Goal: Check status: Check status

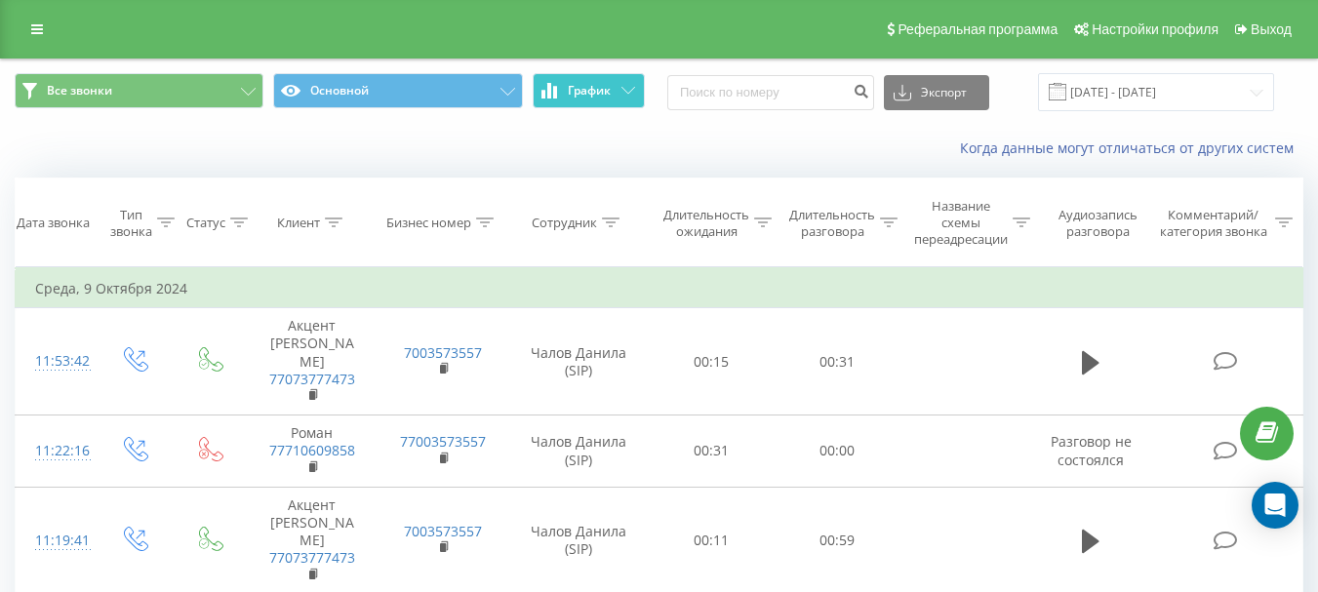
click at [594, 87] on span "График" at bounding box center [589, 91] width 43 height 14
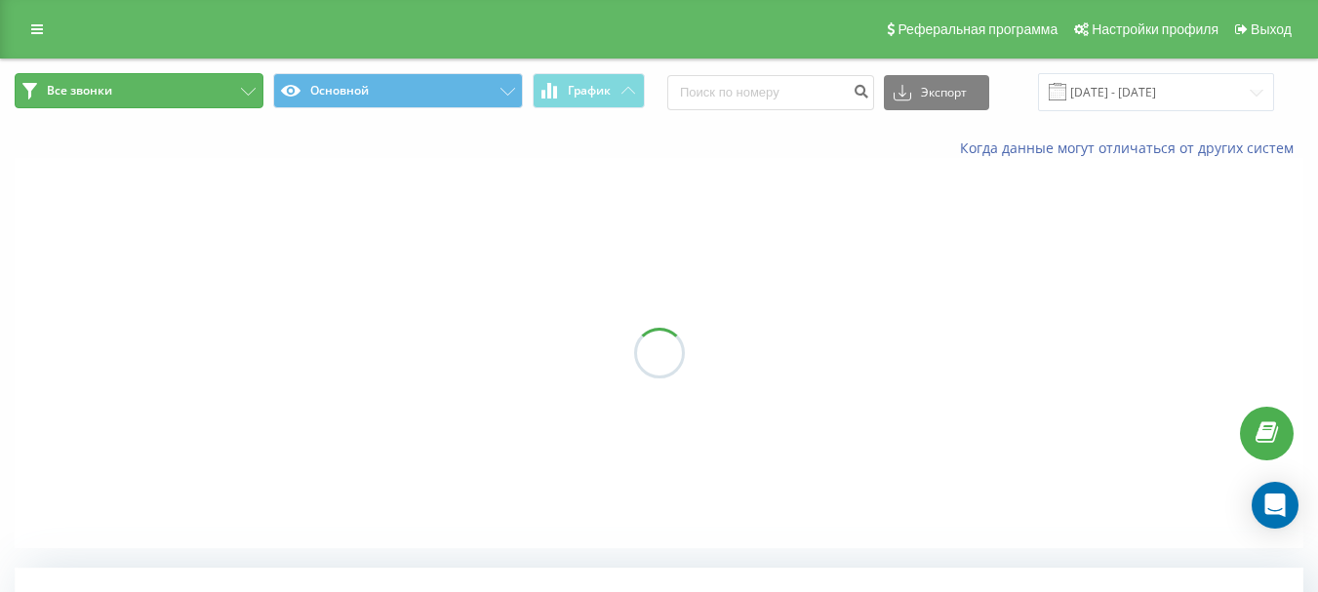
click at [127, 97] on button "Все звонки" at bounding box center [139, 90] width 249 height 35
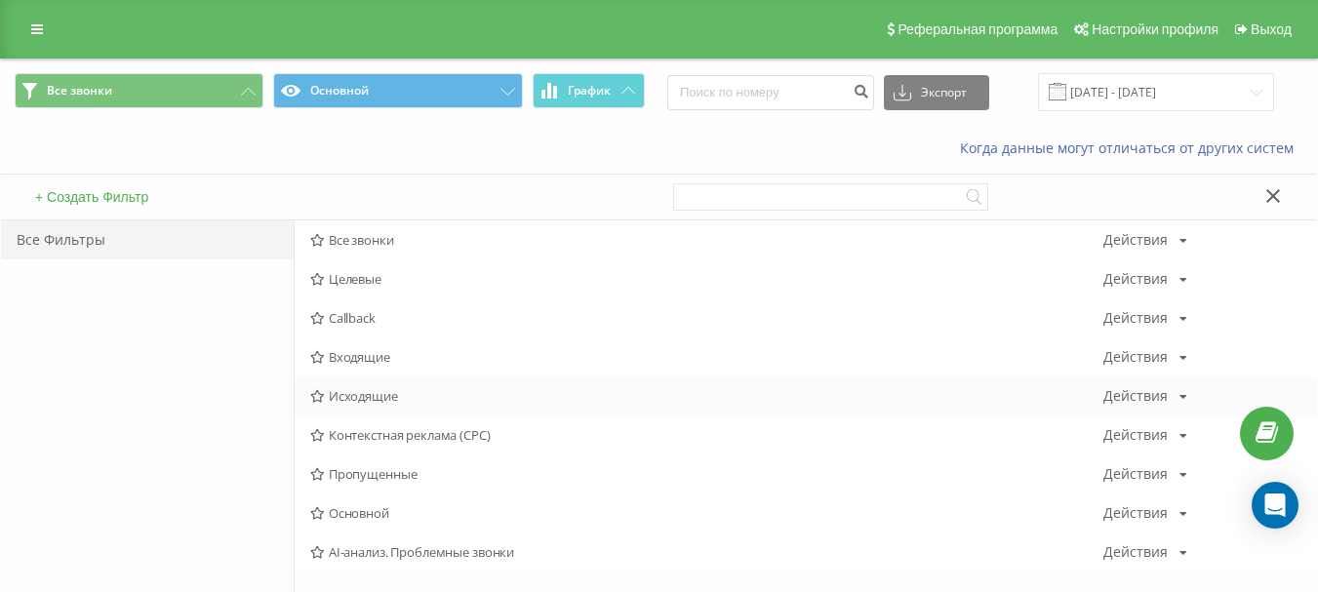
click at [377, 396] on span "Исходящие" at bounding box center [706, 396] width 793 height 14
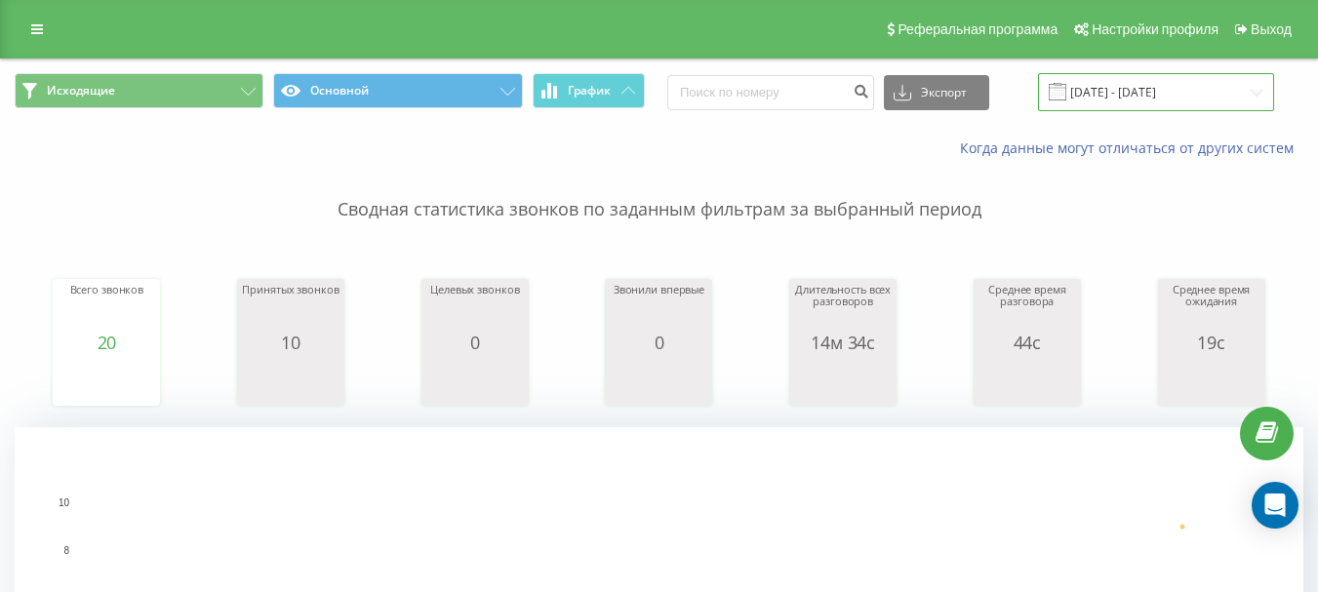
click at [1110, 96] on input "[DATE] - [DATE]" at bounding box center [1156, 92] width 236 height 38
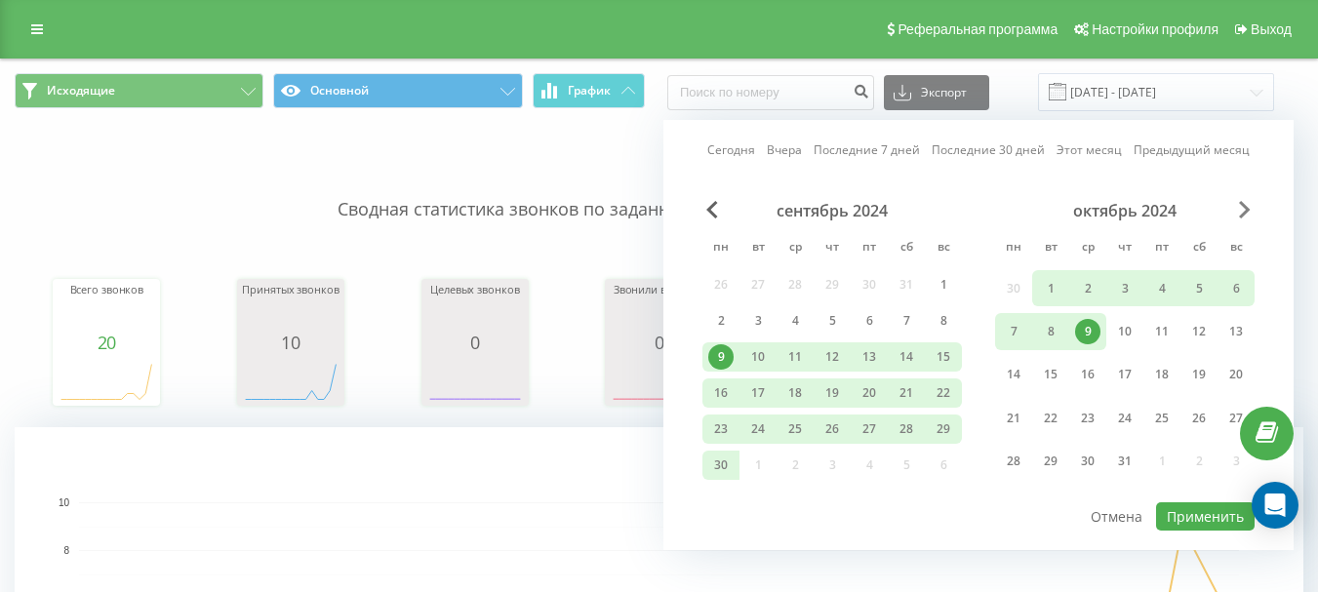
click at [1246, 207] on span "Next Month" at bounding box center [1245, 210] width 12 height 18
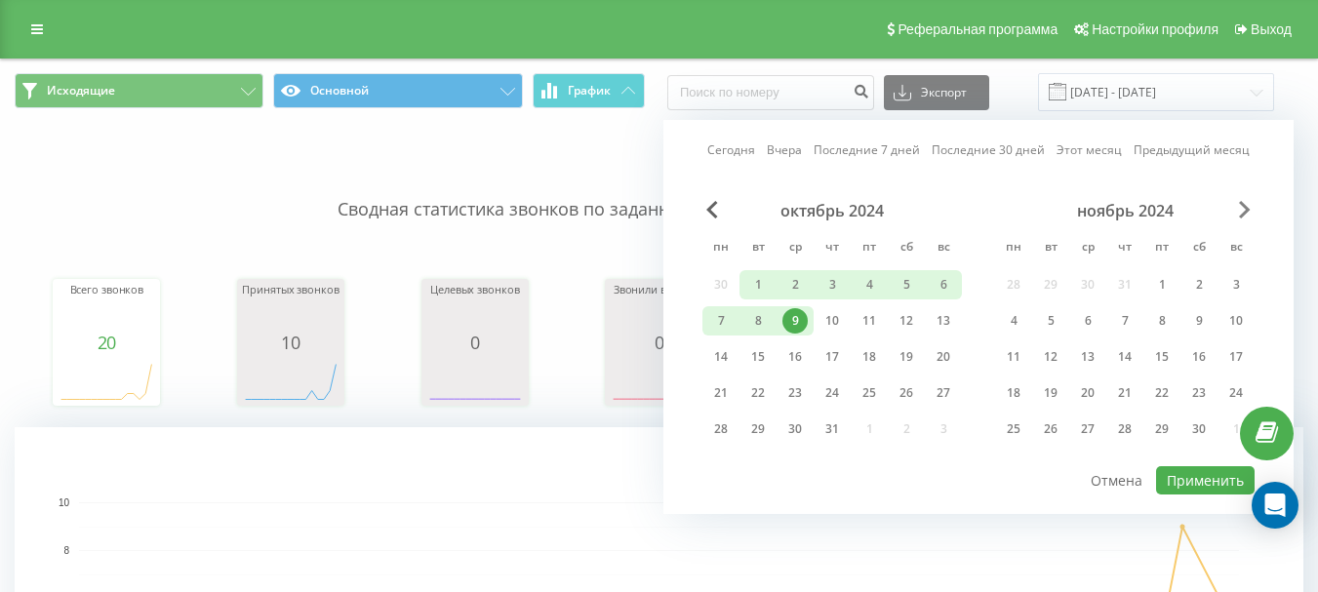
click at [1246, 207] on span "Next Month" at bounding box center [1245, 210] width 12 height 18
click at [1245, 207] on span "Next Month" at bounding box center [1245, 210] width 12 height 18
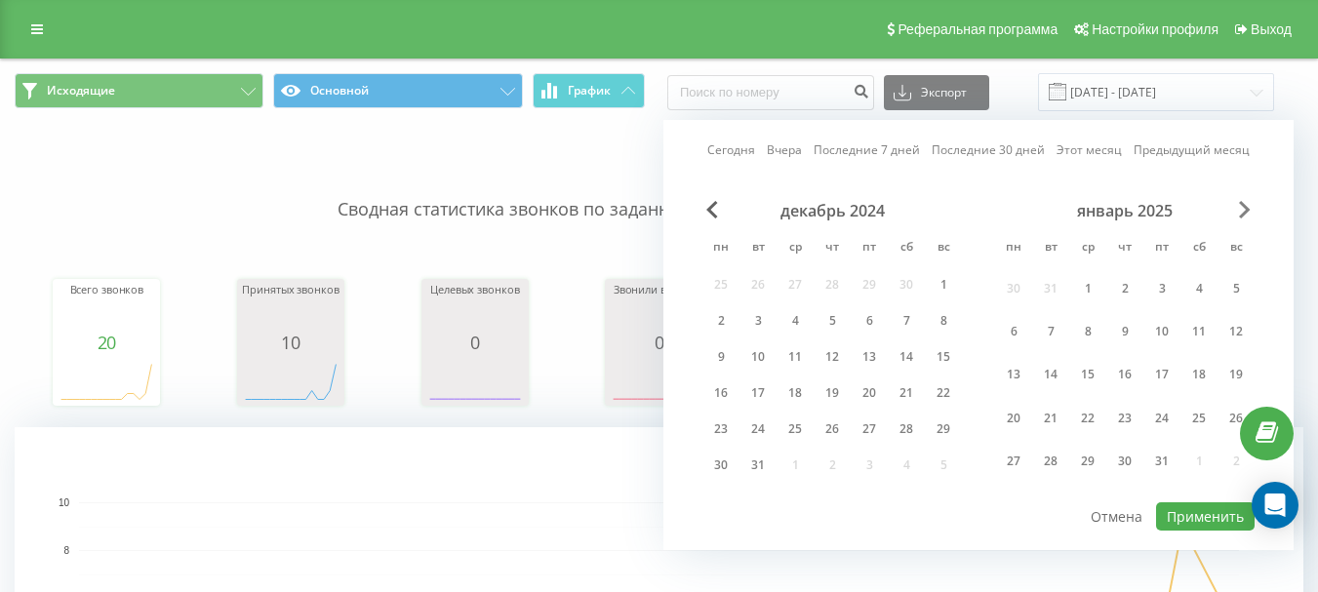
click at [1245, 206] on span "Next Month" at bounding box center [1245, 210] width 12 height 18
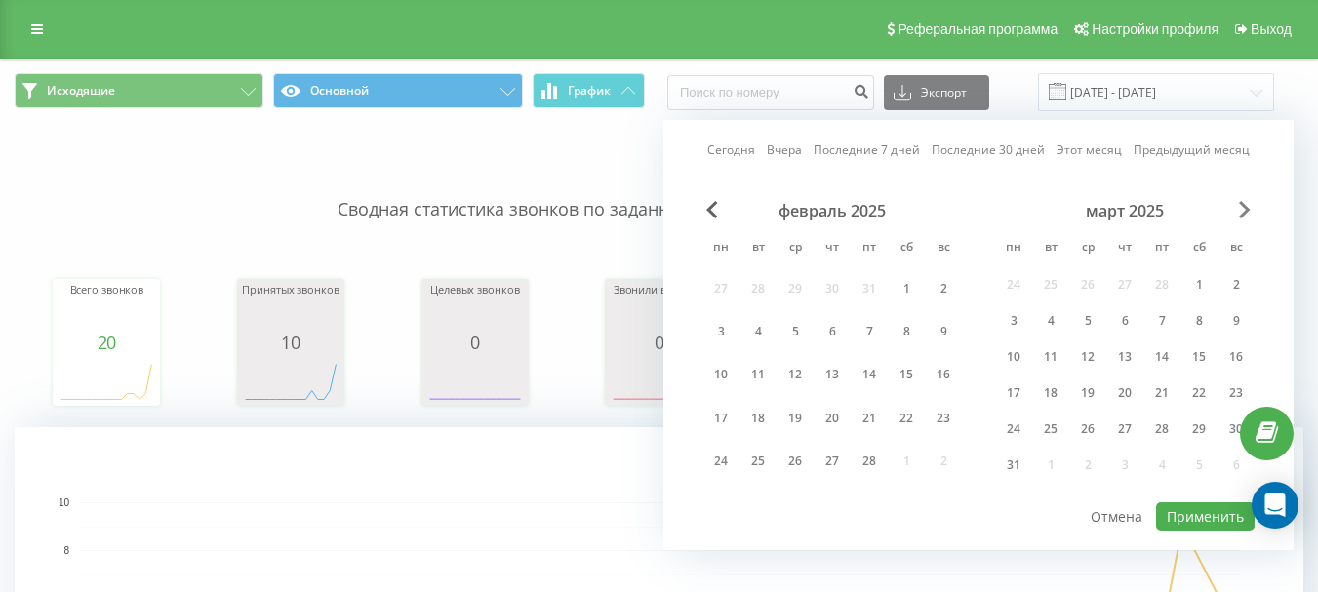
click at [1245, 206] on span "Next Month" at bounding box center [1245, 210] width 12 height 18
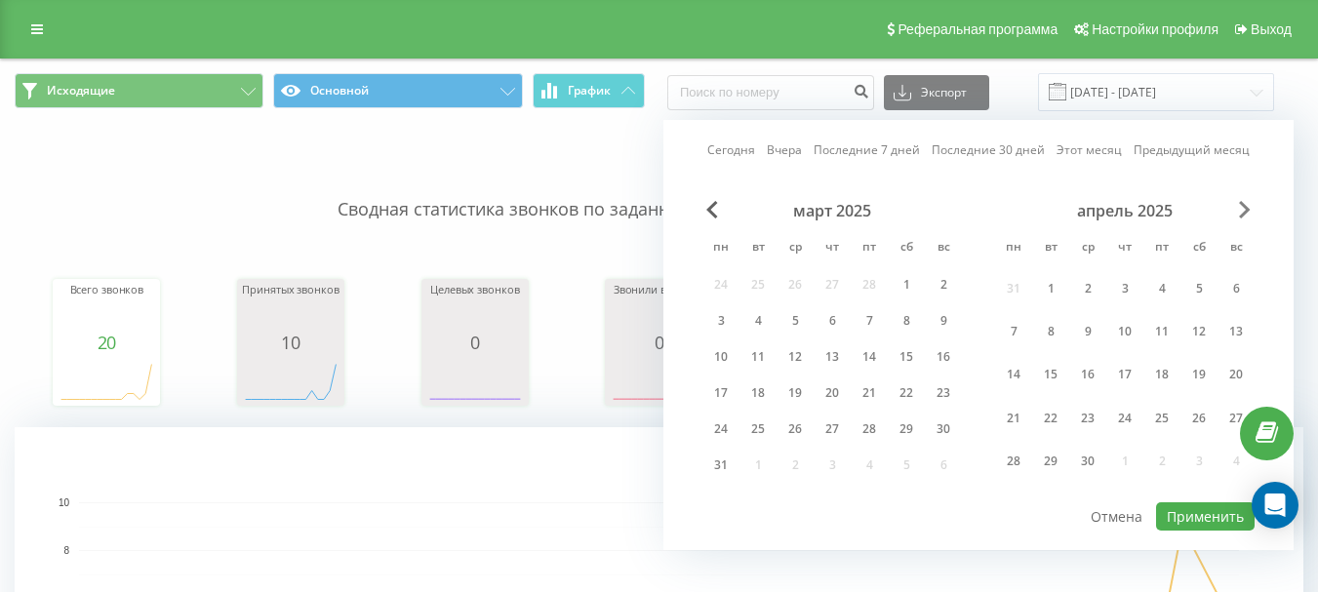
click at [1245, 206] on span "Next Month" at bounding box center [1245, 210] width 12 height 18
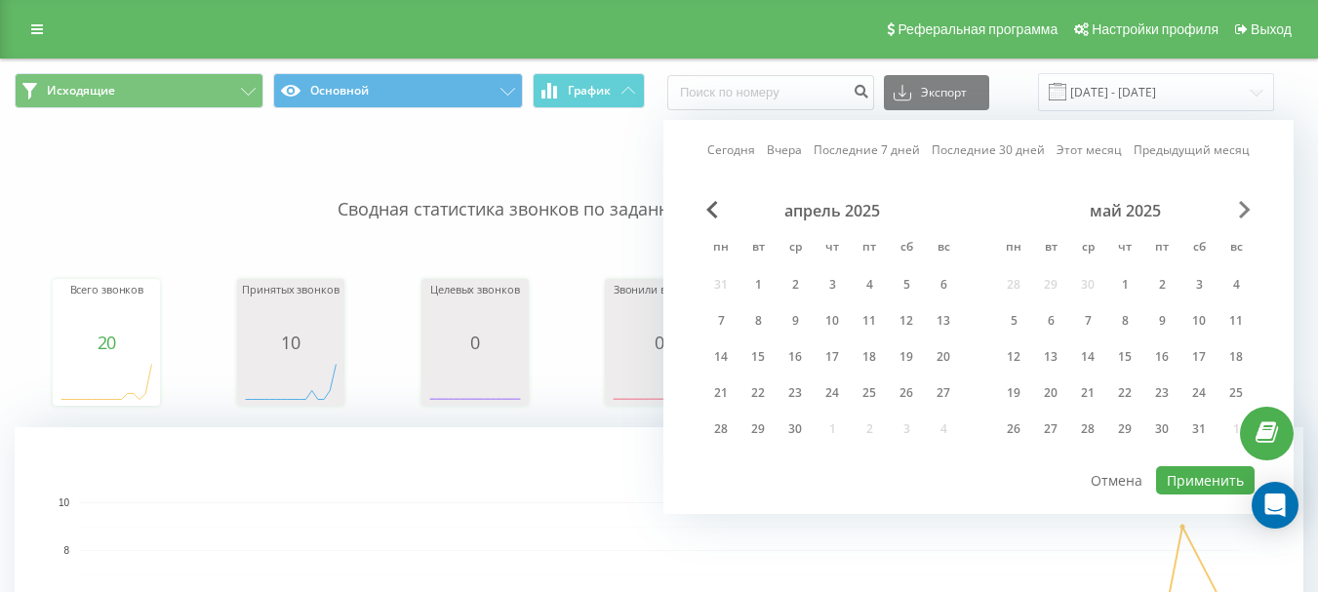
click at [1245, 206] on span "Next Month" at bounding box center [1245, 210] width 12 height 18
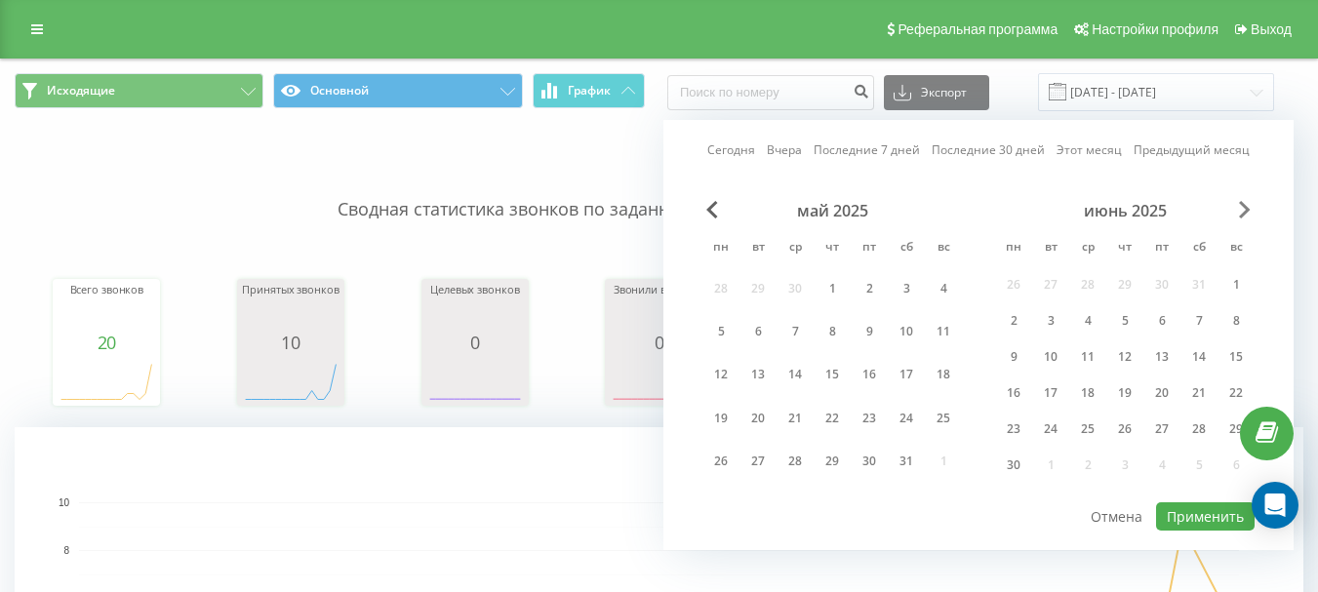
click at [1245, 206] on span "Next Month" at bounding box center [1245, 210] width 12 height 18
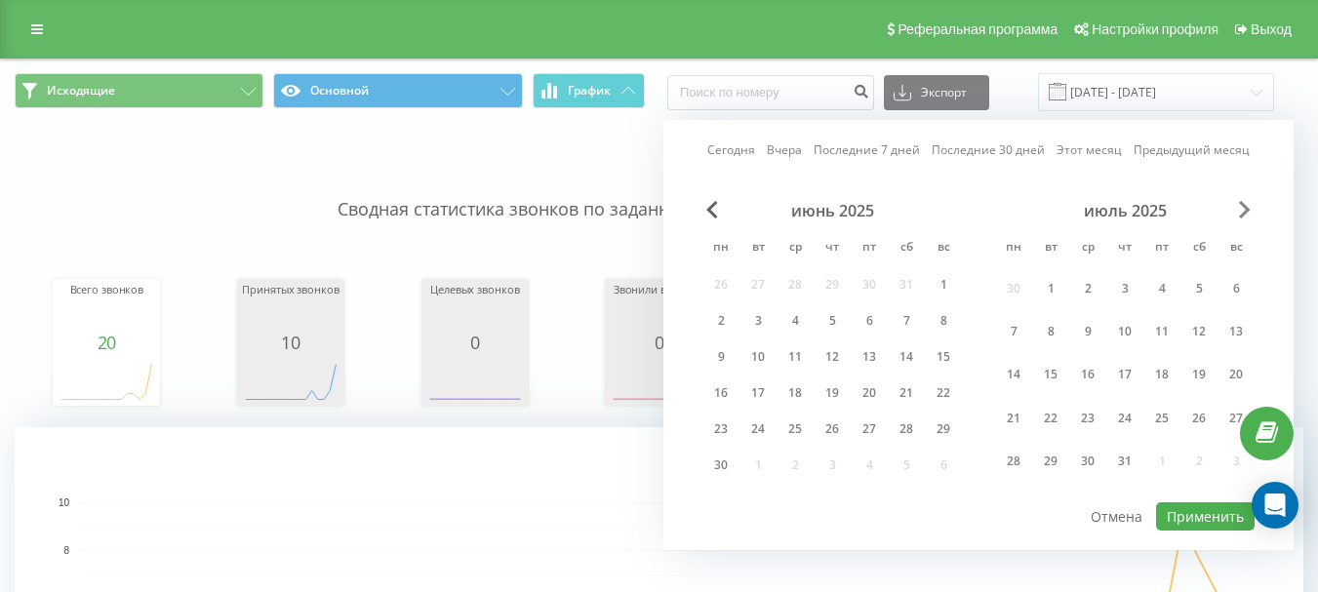
click at [1245, 206] on span "Next Month" at bounding box center [1245, 210] width 12 height 18
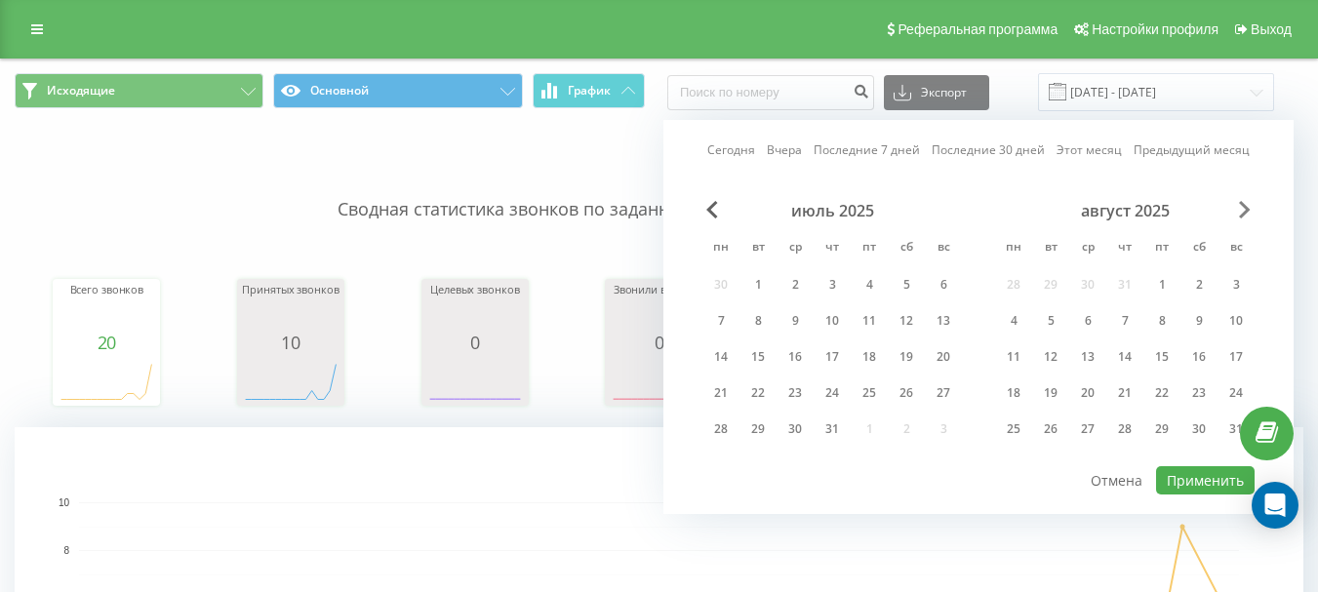
click at [1245, 206] on span "Next Month" at bounding box center [1245, 210] width 12 height 18
click at [768, 393] on div "23" at bounding box center [757, 392] width 25 height 25
click at [724, 398] on div "22" at bounding box center [720, 392] width 25 height 25
click at [750, 399] on div "23" at bounding box center [757, 392] width 25 height 25
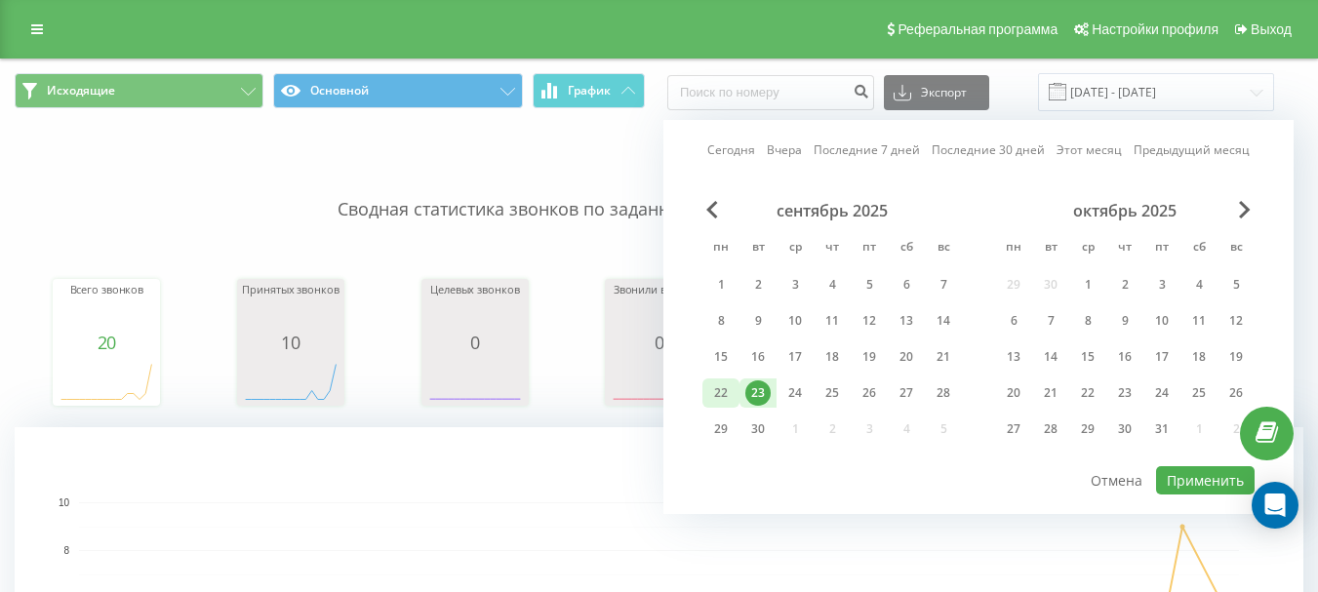
click at [734, 391] on div "22" at bounding box center [720, 392] width 37 height 29
click at [732, 391] on div "22" at bounding box center [720, 392] width 25 height 25
click at [1188, 470] on button "Применить" at bounding box center [1205, 480] width 99 height 28
type input "[DATE] - [DATE]"
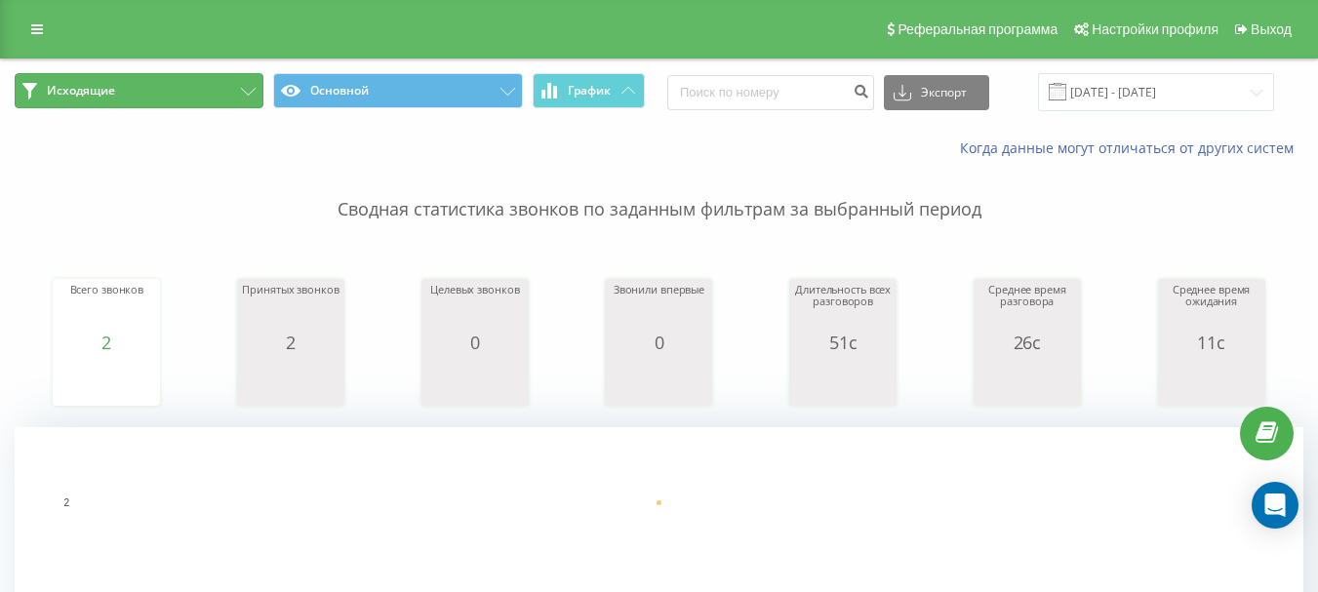
click at [133, 95] on button "Исходящие" at bounding box center [139, 90] width 249 height 35
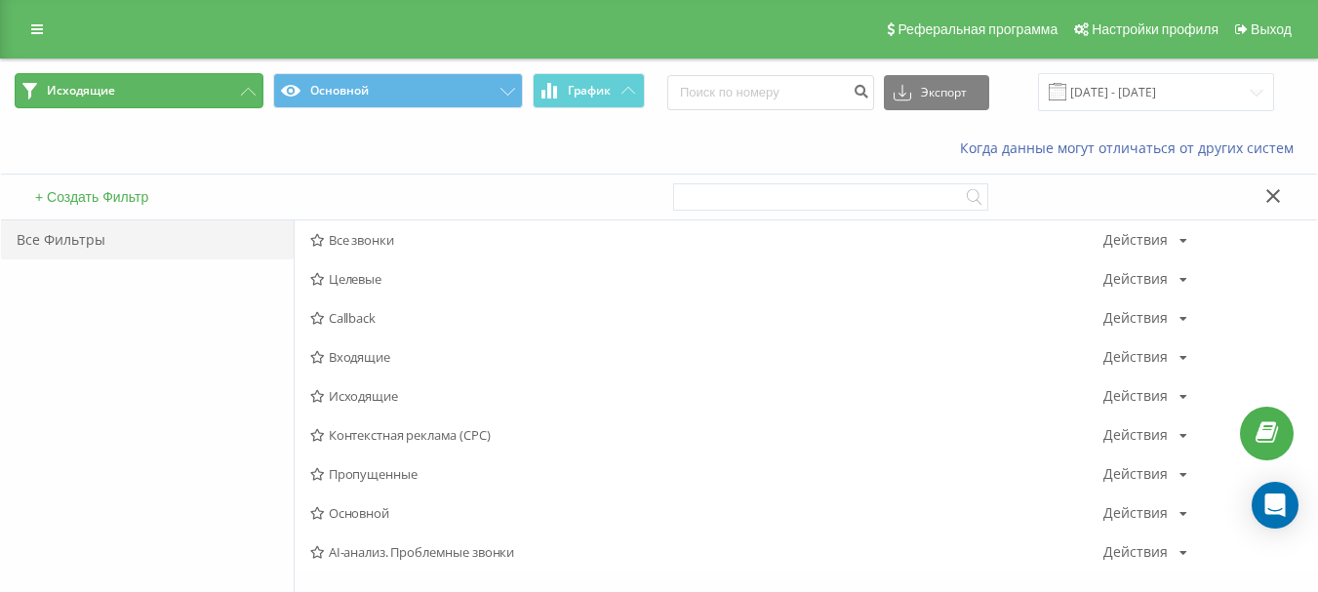
click at [133, 95] on button "Исходящие" at bounding box center [139, 90] width 249 height 35
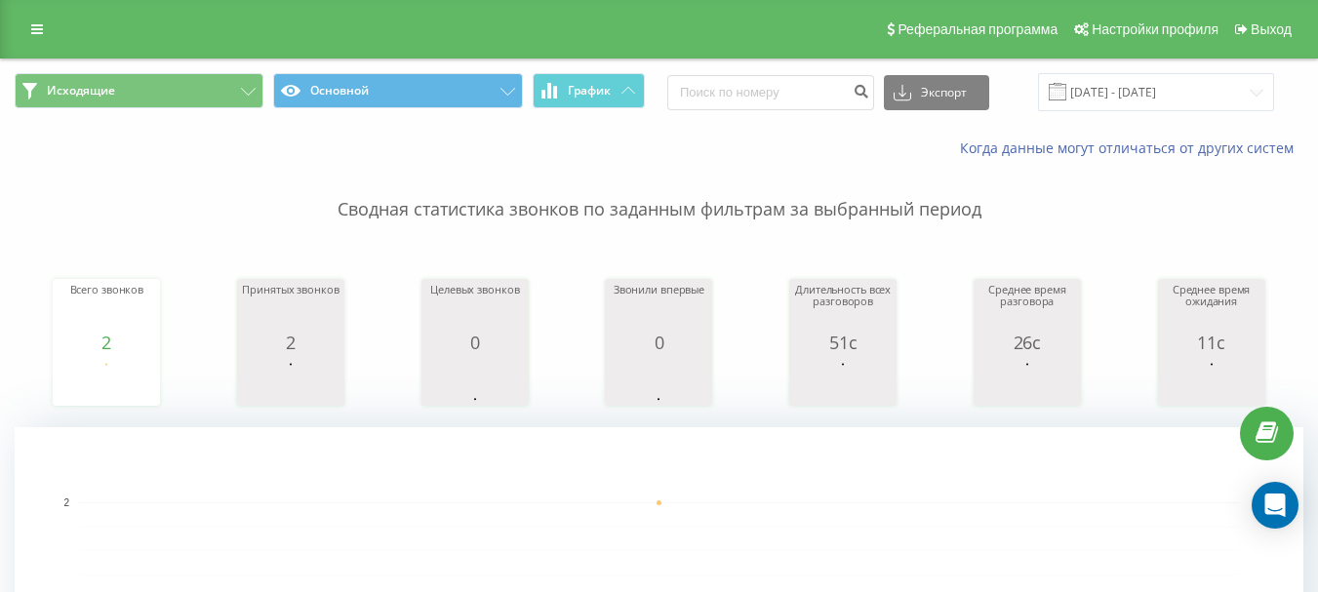
click at [446, 170] on p "Сводная статистика звонков по заданным фильтрам за выбранный период" at bounding box center [659, 190] width 1289 height 64
